Goal: Navigation & Orientation: Find specific page/section

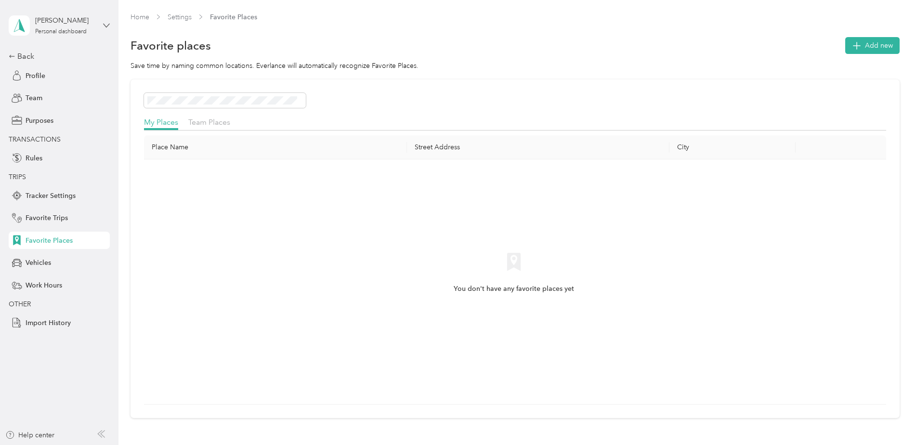
click at [107, 26] on icon at bounding box center [107, 25] width 6 height 3
click at [53, 79] on div "Team dashboard" at bounding box center [43, 79] width 52 height 10
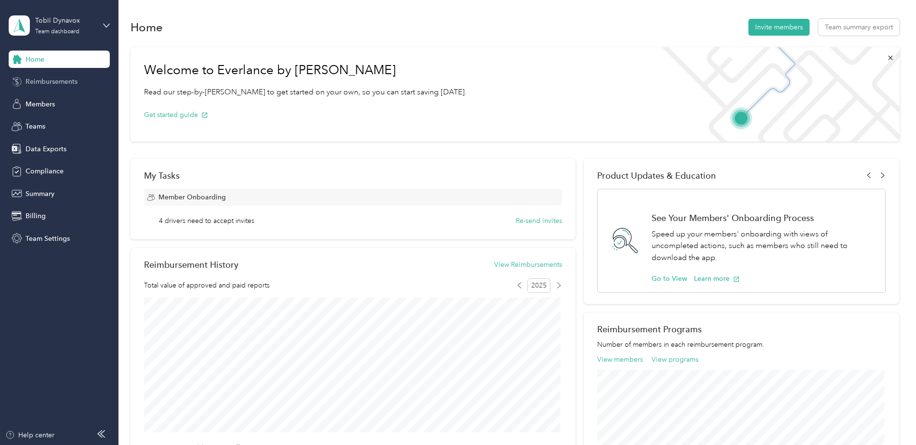
click at [42, 83] on span "Reimbursements" at bounding box center [52, 82] width 52 height 10
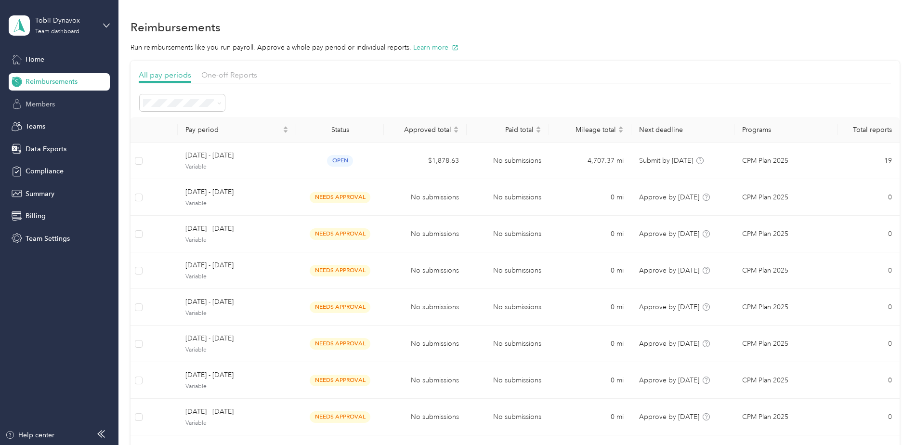
click at [39, 105] on span "Members" at bounding box center [40, 104] width 29 height 10
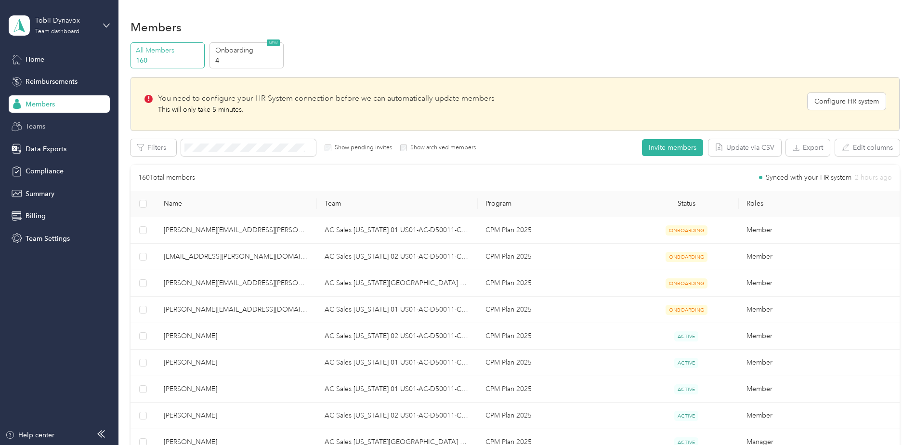
click at [41, 124] on span "Teams" at bounding box center [36, 126] width 20 height 10
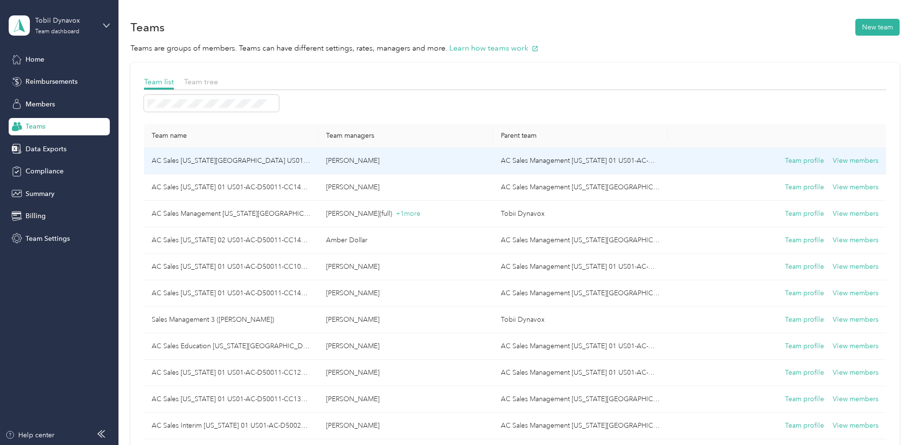
click at [340, 160] on p "[PERSON_NAME]" at bounding box center [405, 161] width 159 height 11
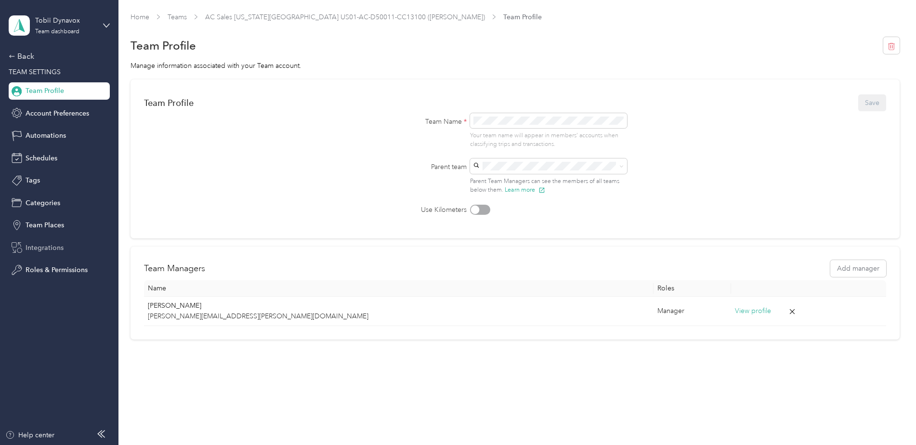
click at [45, 247] on span "Integrations" at bounding box center [45, 248] width 38 height 10
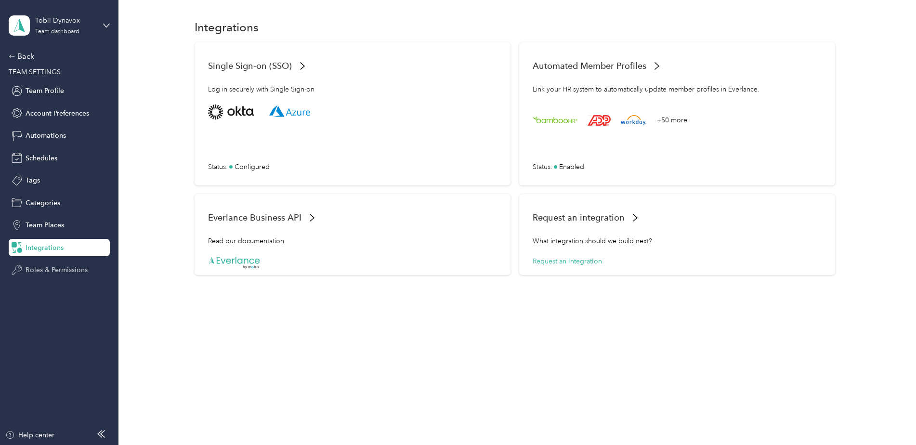
click at [42, 270] on span "Roles & Permissions" at bounding box center [57, 270] width 62 height 10
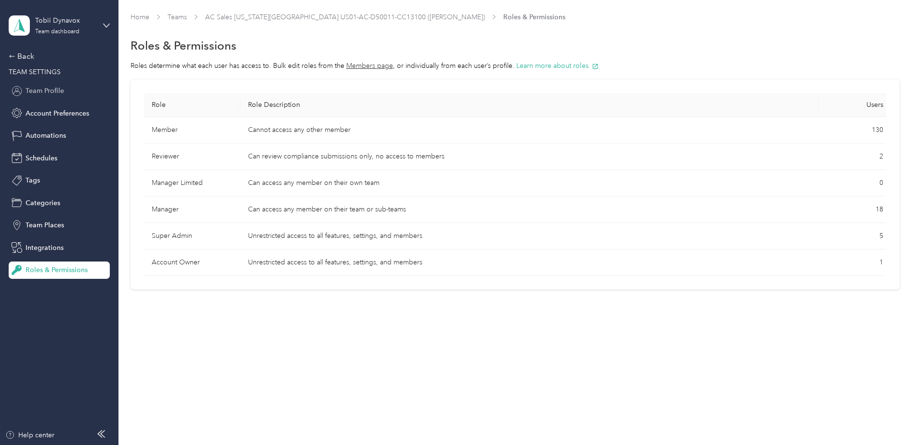
click at [47, 88] on span "Team Profile" at bounding box center [45, 91] width 39 height 10
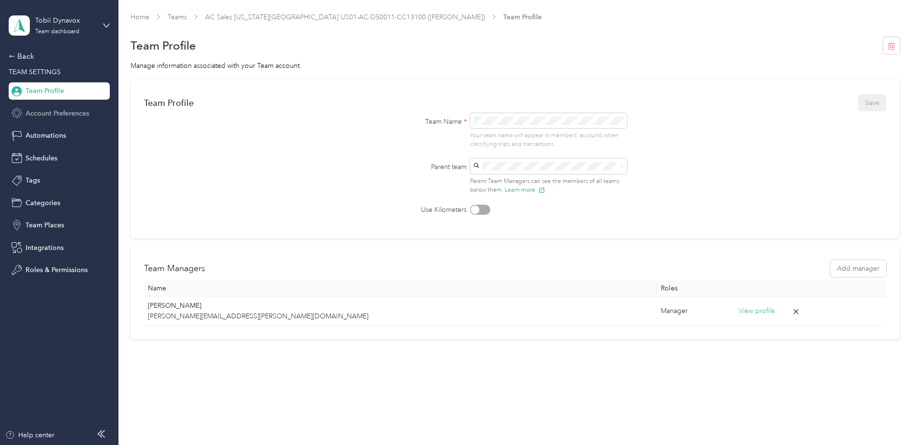
click at [45, 115] on span "Account Preferences" at bounding box center [58, 113] width 64 height 10
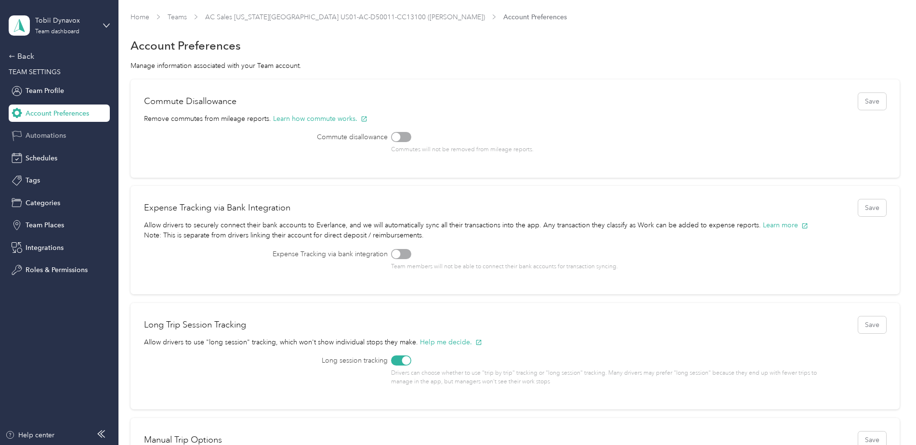
click at [37, 136] on span "Automations" at bounding box center [46, 136] width 40 height 10
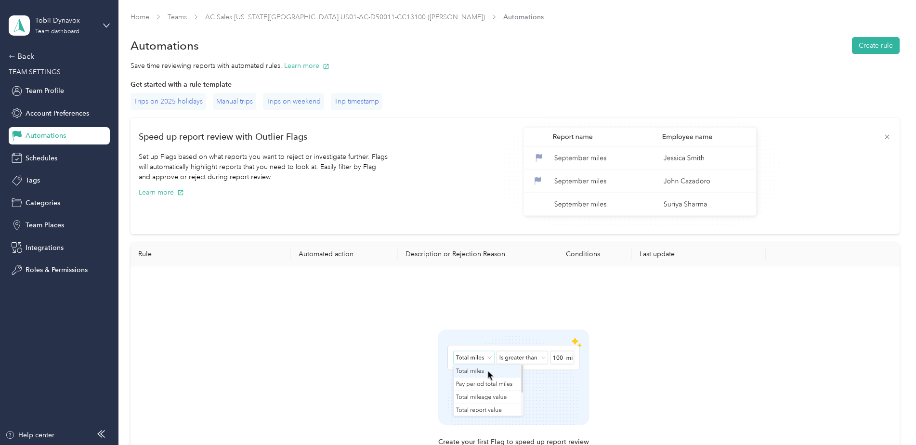
click at [103, 23] on div "Tobii Dynavox Team dashboard" at bounding box center [59, 26] width 101 height 34
click at [40, 53] on div "You’re signed in as [PERSON_NAME][EMAIL_ADDRESS][PERSON_NAME][DOMAIN_NAME] Team…" at bounding box center [165, 85] width 312 height 98
click at [63, 108] on span "Account Preferences" at bounding box center [58, 113] width 64 height 10
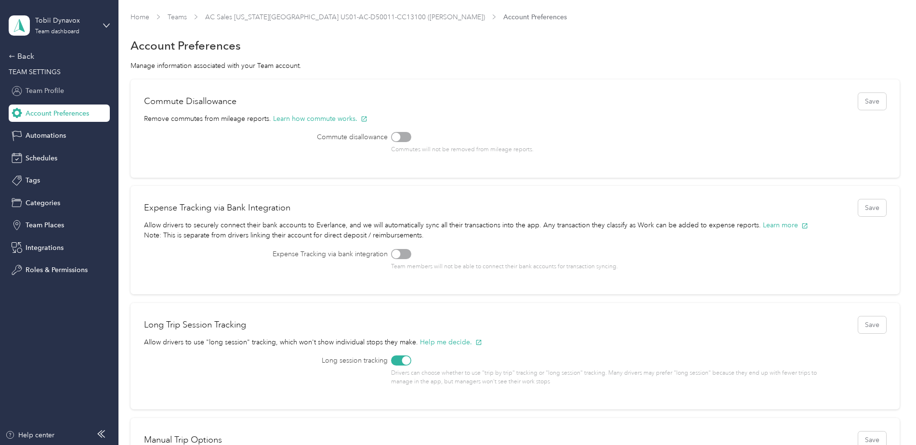
click at [44, 89] on span "Team Profile" at bounding box center [45, 91] width 39 height 10
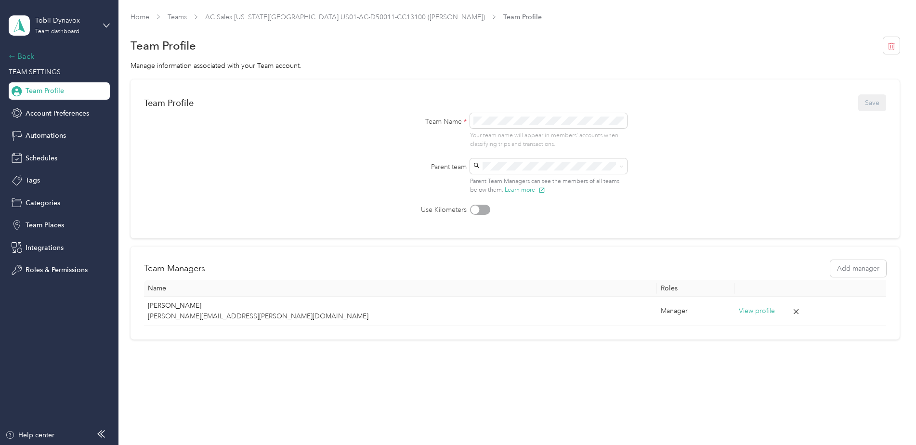
click at [16, 59] on div "Back" at bounding box center [57, 57] width 96 height 12
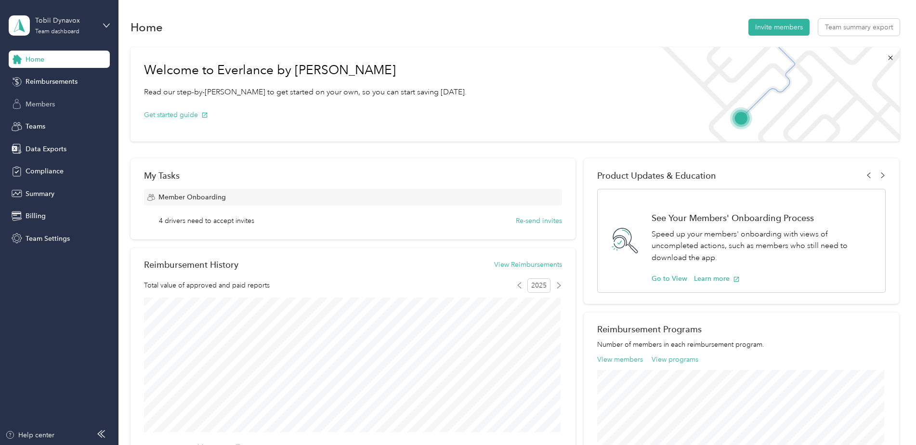
click at [35, 103] on span "Members" at bounding box center [40, 104] width 29 height 10
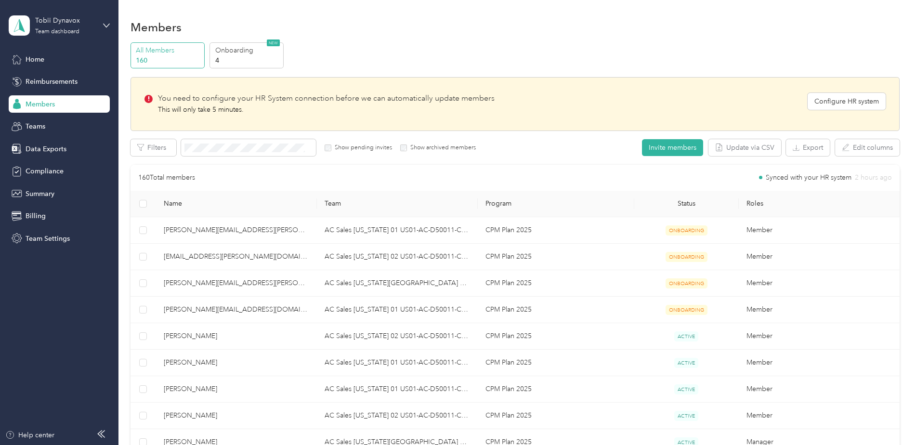
click at [161, 48] on p "All Members" at bounding box center [169, 50] width 66 height 10
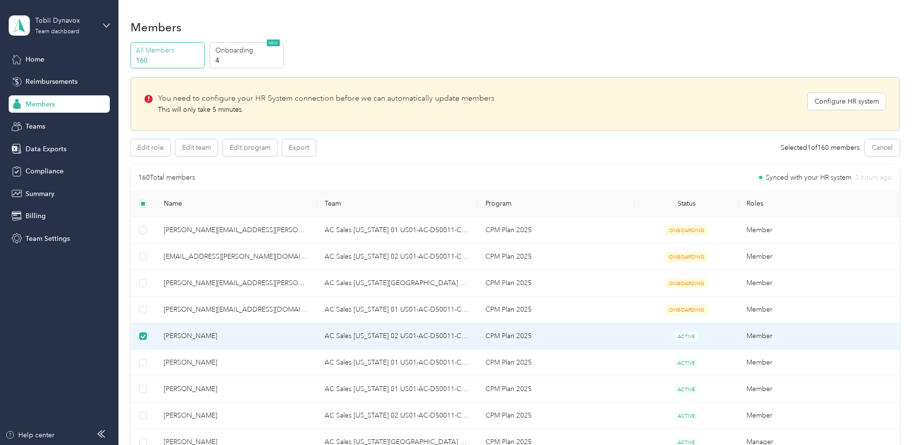
click at [183, 333] on span "[PERSON_NAME]" at bounding box center [237, 336] width 146 height 11
click at [33, 58] on span "Home" at bounding box center [35, 59] width 19 height 10
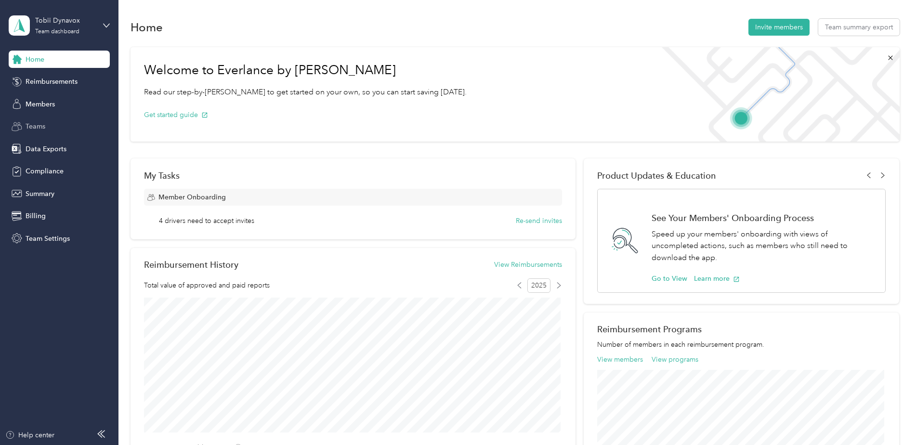
click at [34, 129] on span "Teams" at bounding box center [36, 126] width 20 height 10
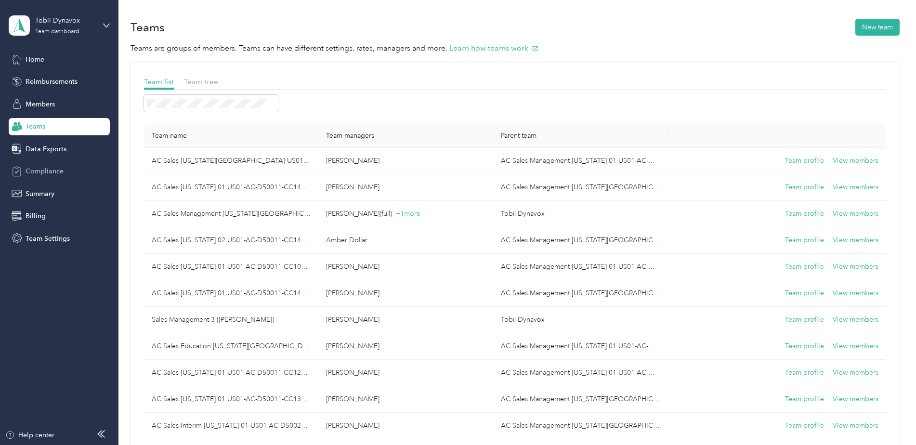
click at [37, 171] on span "Compliance" at bounding box center [45, 171] width 38 height 10
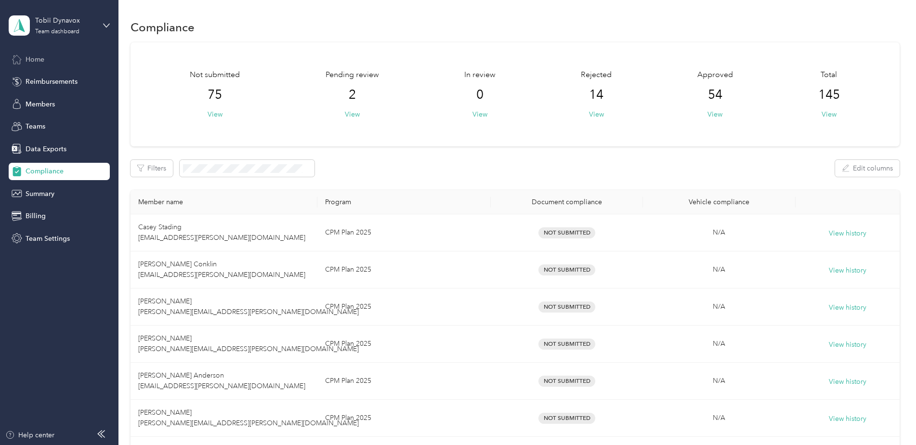
click at [43, 62] on span "Home" at bounding box center [35, 59] width 19 height 10
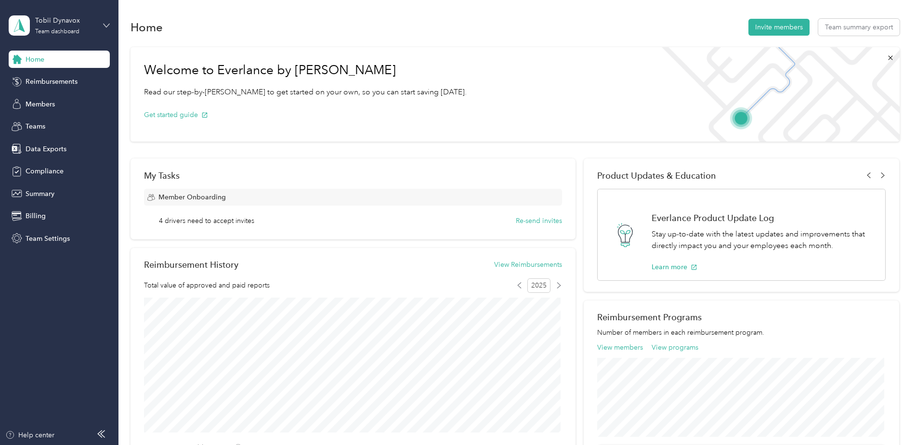
click at [106, 23] on icon at bounding box center [106, 25] width 7 height 7
click at [46, 77] on div "Team dashboard" at bounding box center [43, 79] width 53 height 10
